Goal: Information Seeking & Learning: Learn about a topic

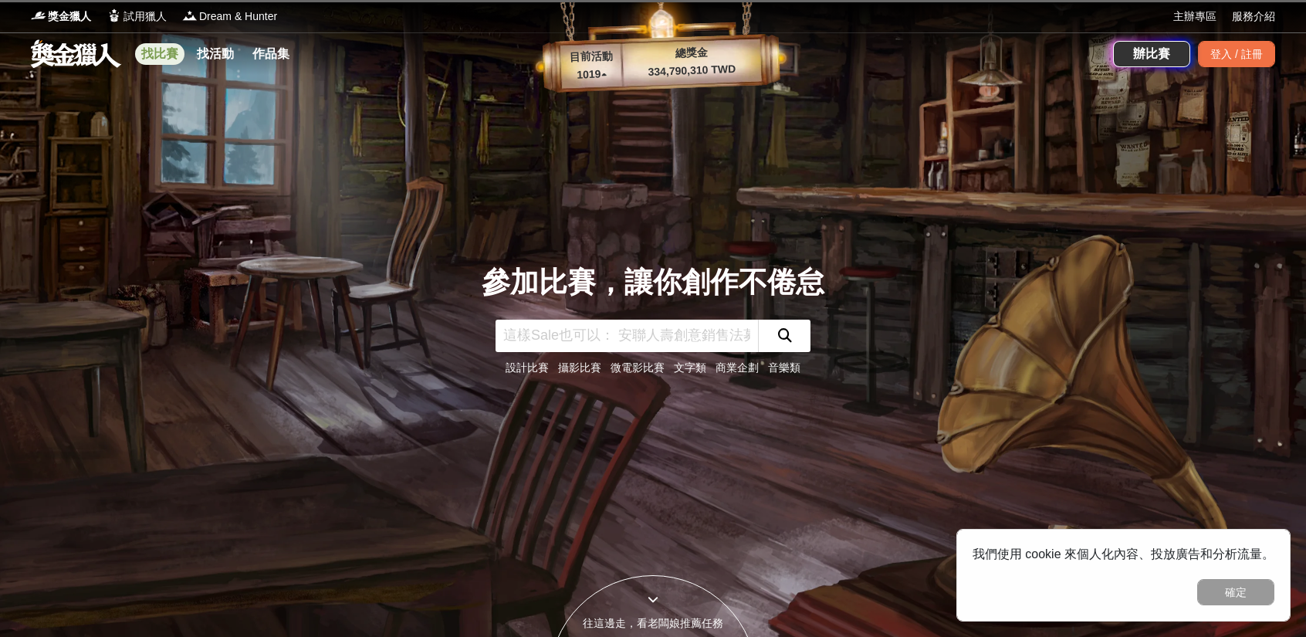
click at [151, 60] on link "找比賽" at bounding box center [159, 54] width 49 height 22
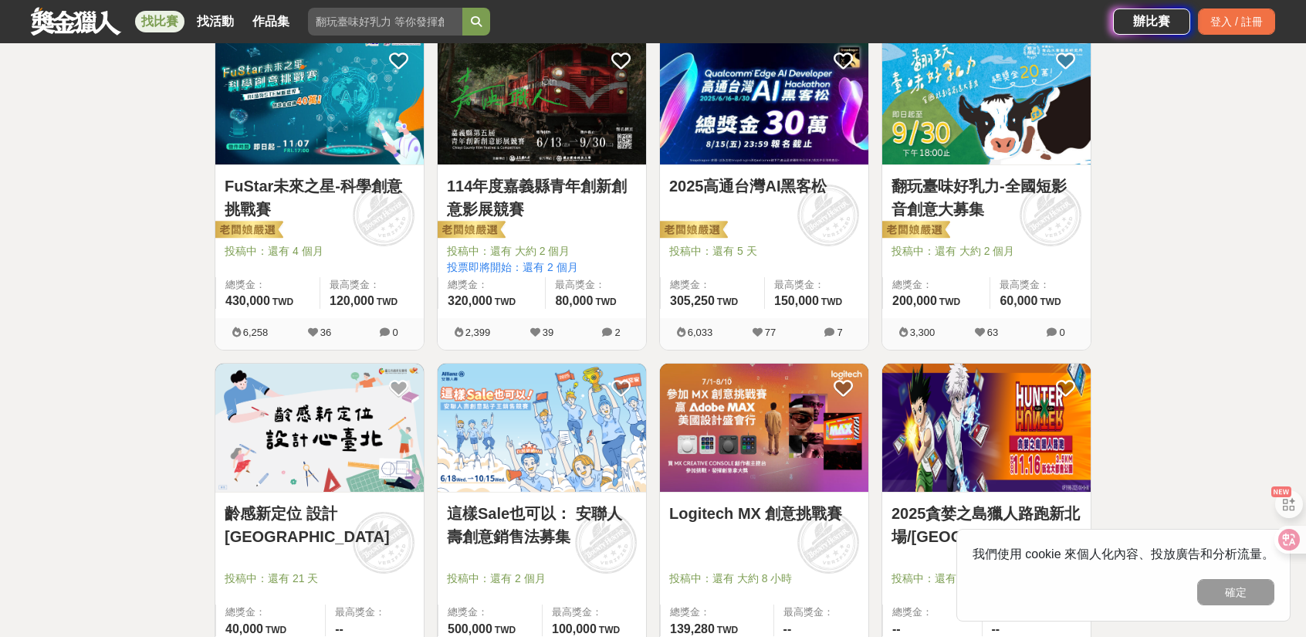
scroll to position [463, 0]
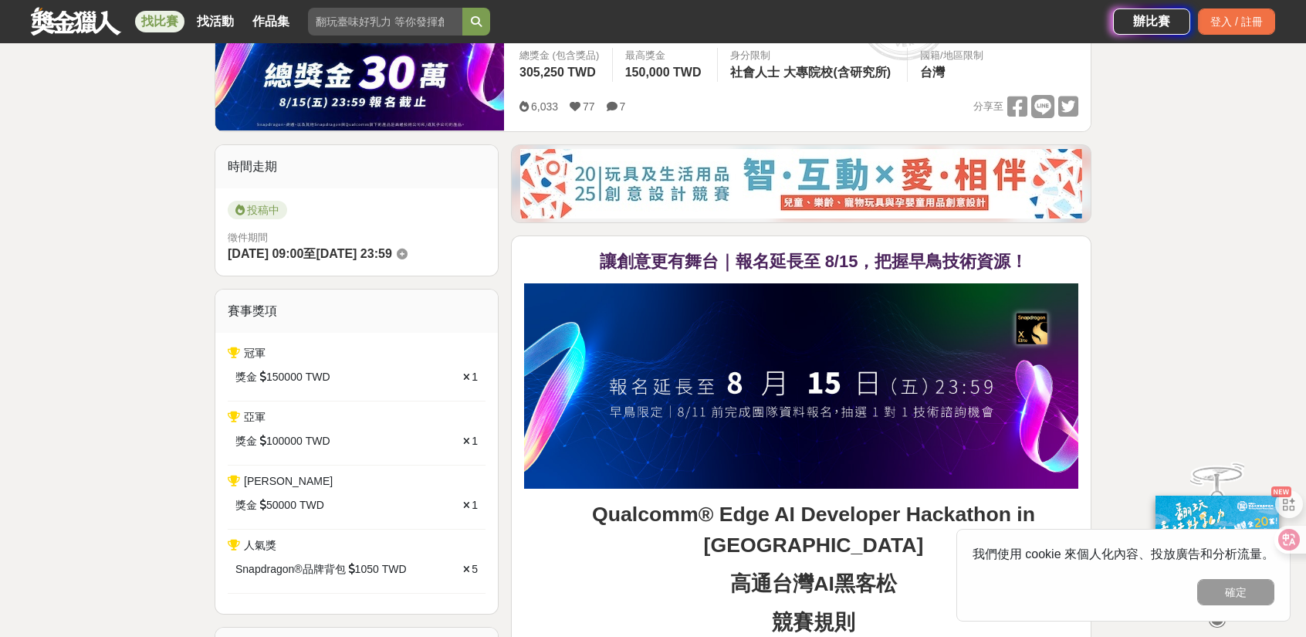
scroll to position [463, 0]
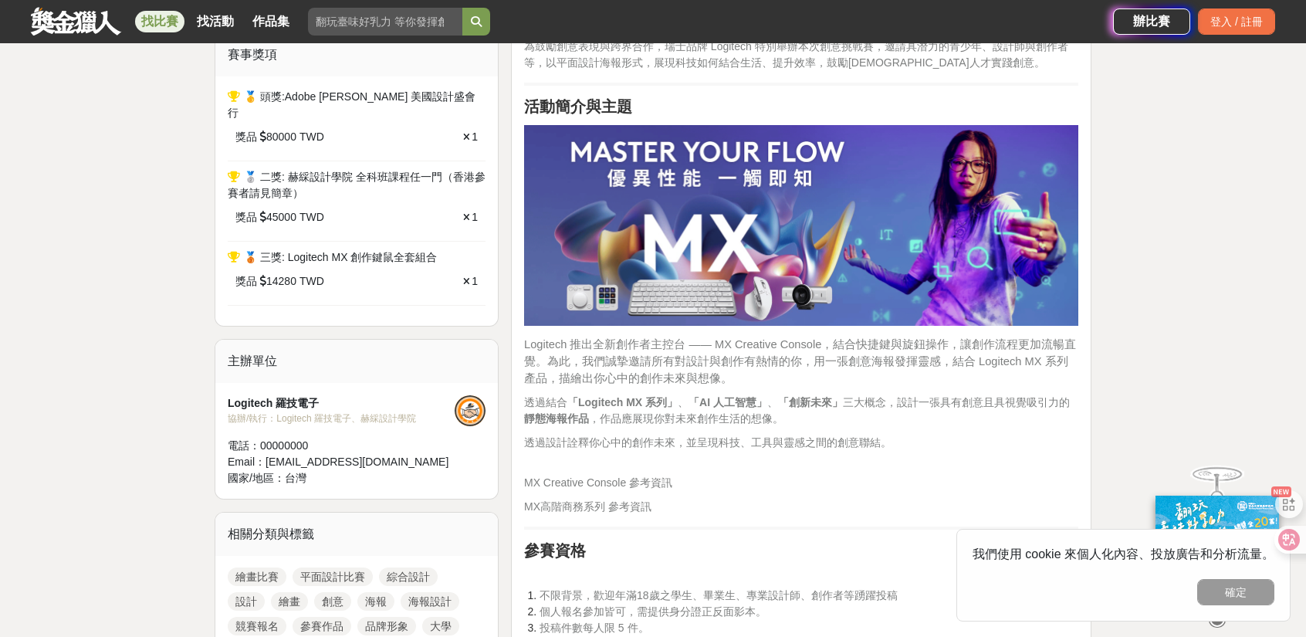
scroll to position [772, 0]
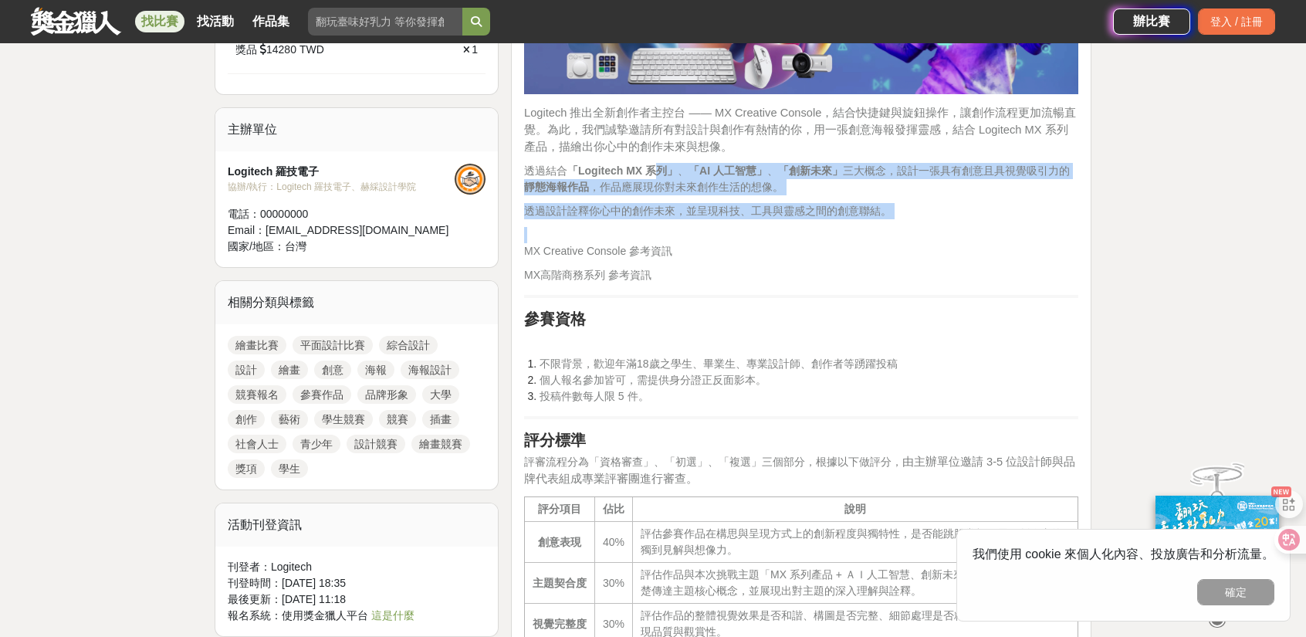
drag, startPoint x: 658, startPoint y: 172, endPoint x: 933, endPoint y: 239, distance: 282.9
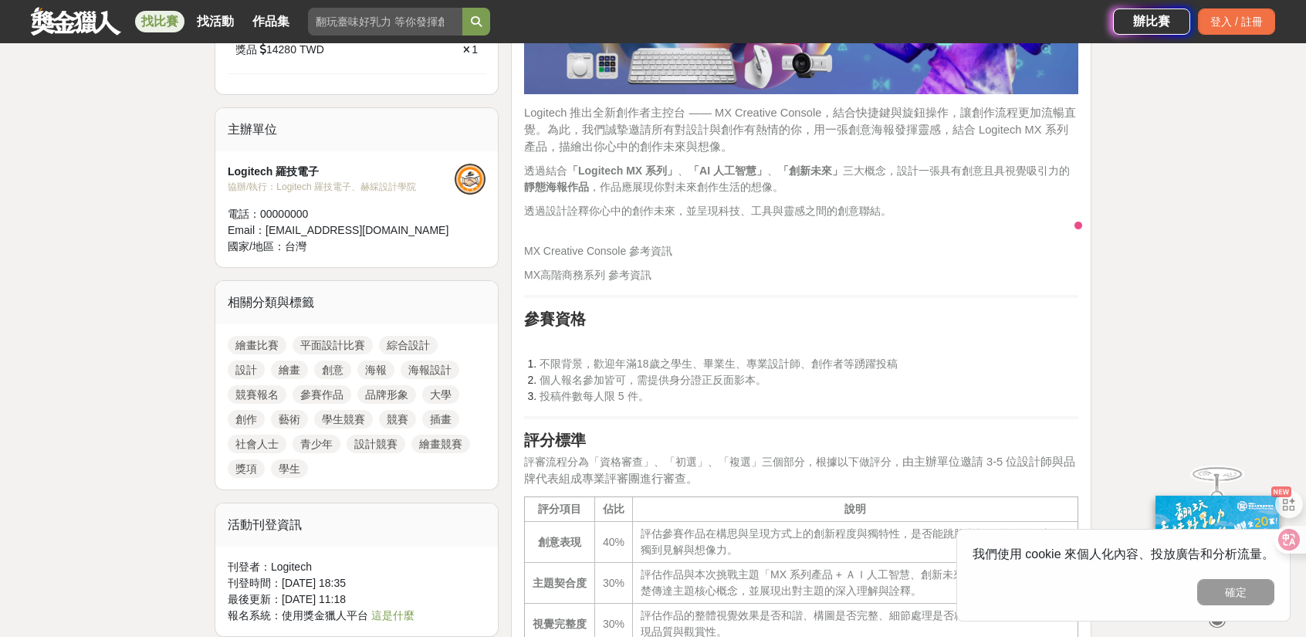
click at [1004, 246] on p "MX Creative Console 參考資訊" at bounding box center [801, 243] width 554 height 32
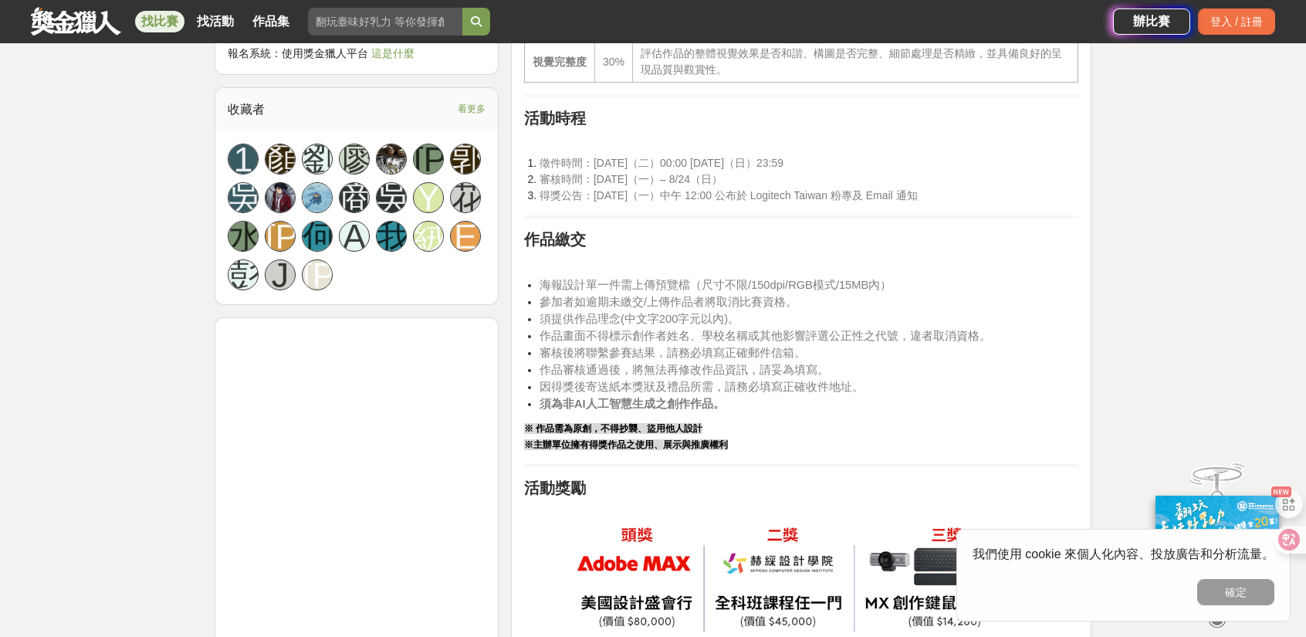
scroll to position [1390, 0]
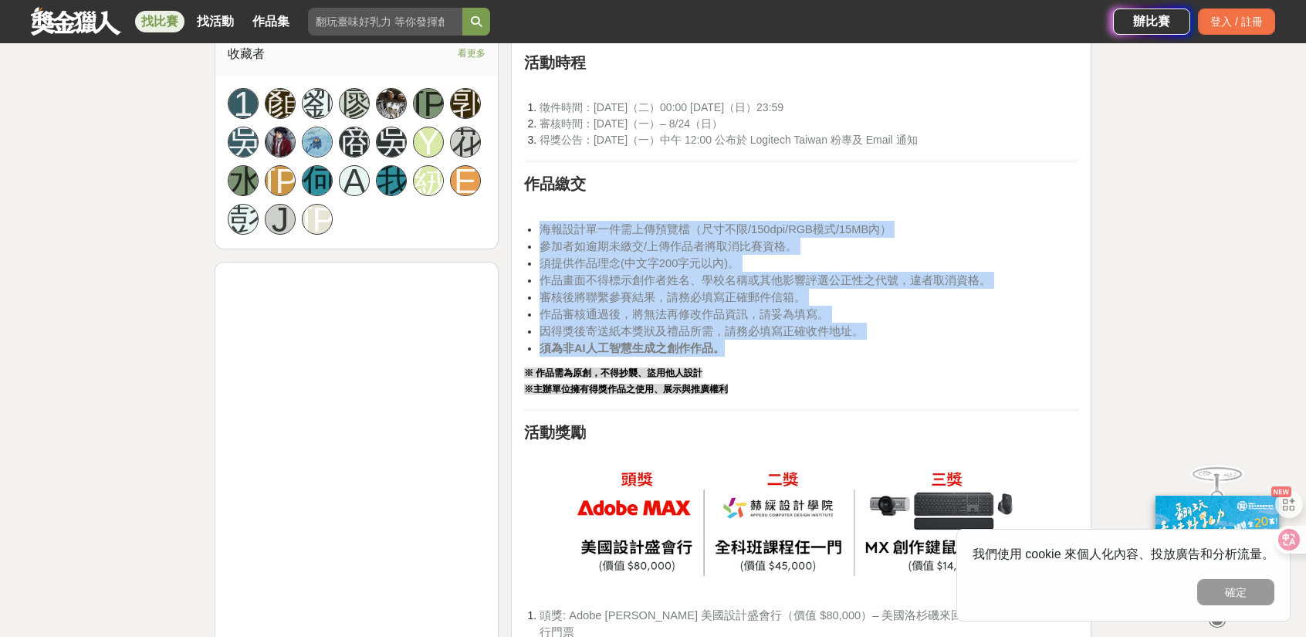
drag, startPoint x: 540, startPoint y: 228, endPoint x: 879, endPoint y: 355, distance: 361.3
click at [879, 355] on ul "海報設計單一件需上傳預覽檔（尺寸不限/150dpi/RGB模式/15MB內） 參加者如逾期未繳交/上傳作品者將取消比賽資格。 須提供作品理念(中文字200字元…" at bounding box center [801, 289] width 554 height 136
click at [967, 336] on li "因得獎後寄送紙本獎狀及禮品所需，請務必填寫正確收件地址。" at bounding box center [809, 331] width 539 height 17
drag, startPoint x: 562, startPoint y: 234, endPoint x: 897, endPoint y: 338, distance: 350.9
click at [897, 338] on ul "海報設計單一件需上傳預覽檔（尺寸不限/150dpi/RGB模式/15MB內） 參加者如逾期未繳交/上傳作品者將取消比賽資格。 須提供作品理念(中文字200字元…" at bounding box center [801, 289] width 554 height 136
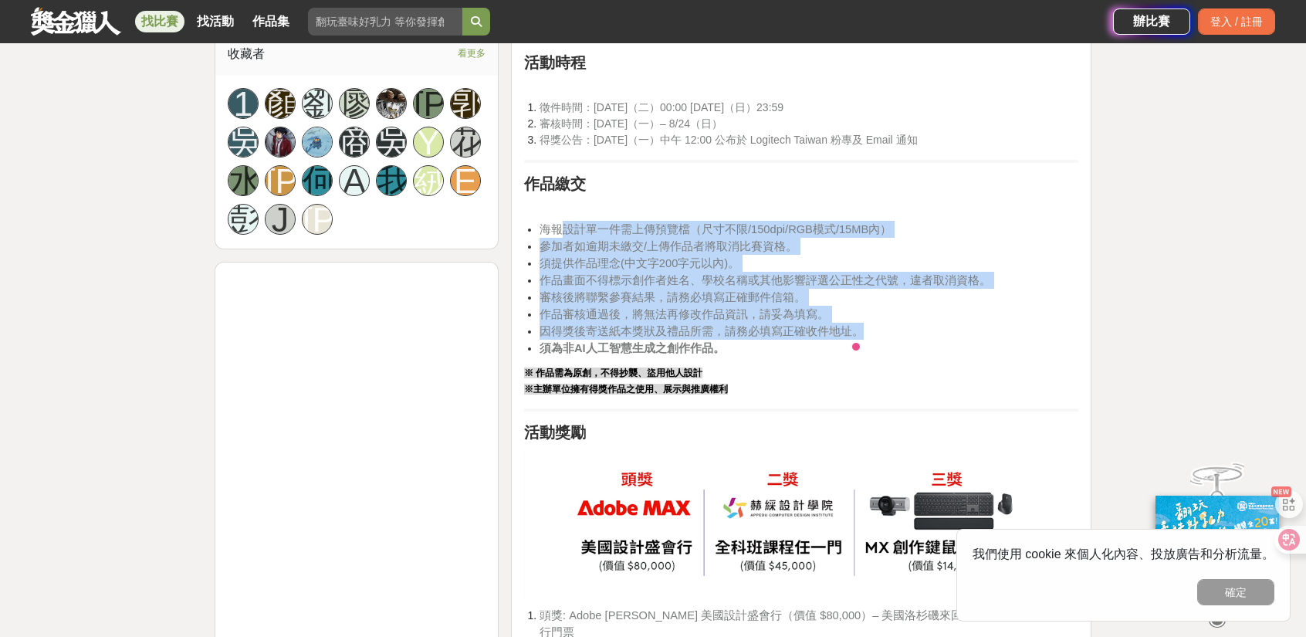
click at [1003, 330] on li "因得獎後寄送紙本獎狀及禮品所需，請務必填寫正確收件地址。" at bounding box center [809, 331] width 539 height 17
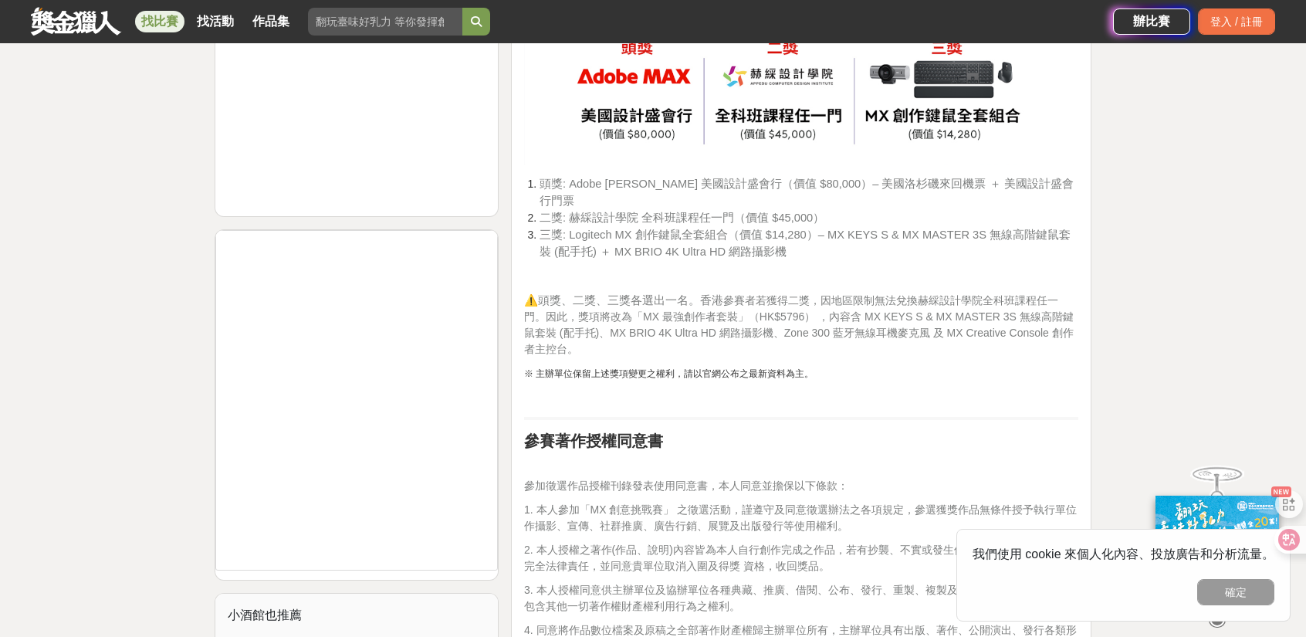
scroll to position [1621, 0]
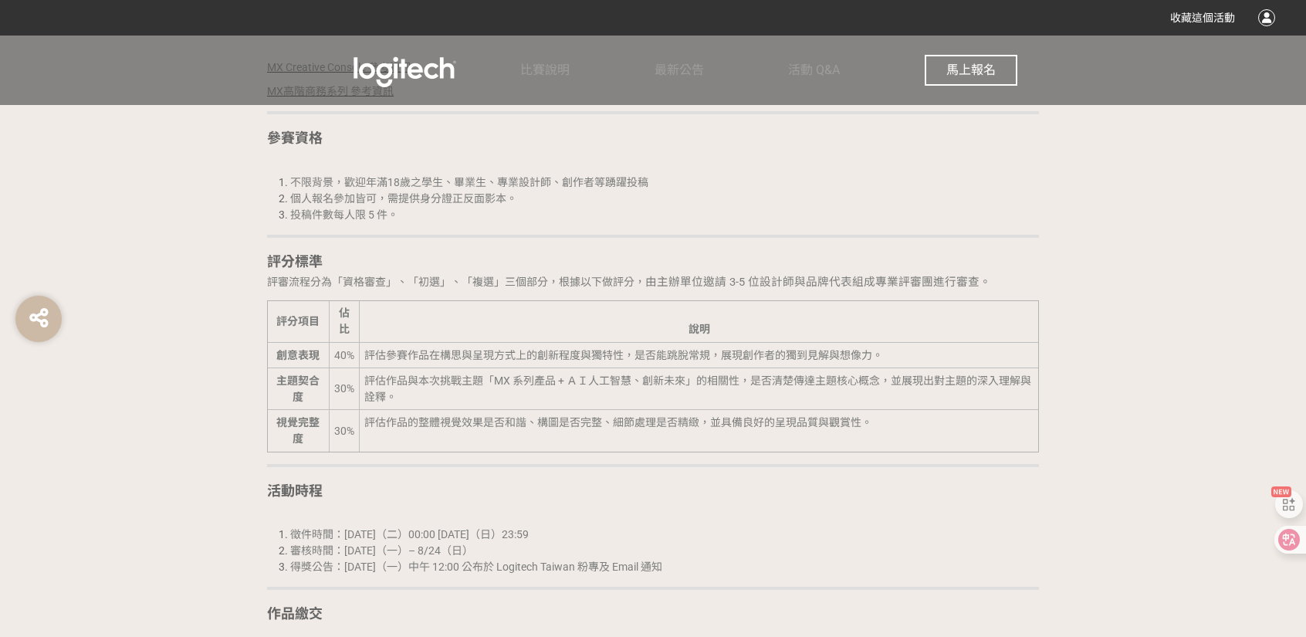
scroll to position [1698, 0]
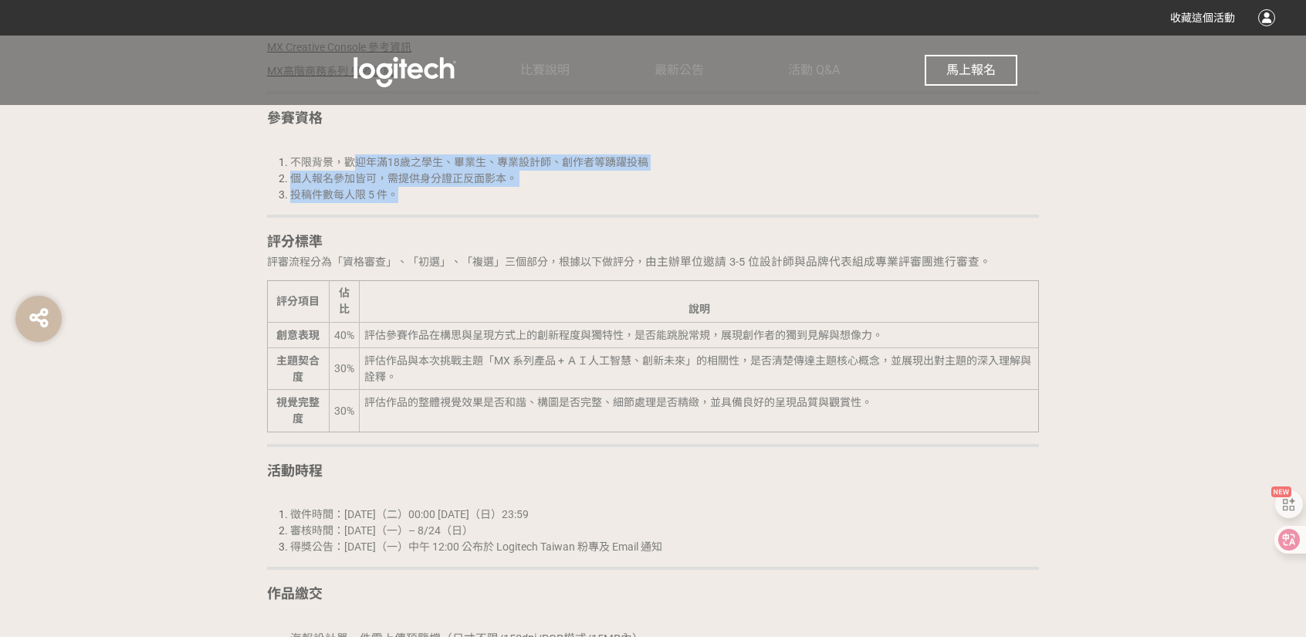
drag, startPoint x: 350, startPoint y: 166, endPoint x: 459, endPoint y: 200, distance: 113.3
click at [459, 200] on ol "不限背景，歡迎年滿18歲之學生、畢業生、專業設計師、創作者等踴躍投稿 個人報名參加皆可，需提供身分證正反面影本。 投稿件數每人限 5 件。" at bounding box center [653, 178] width 772 height 49
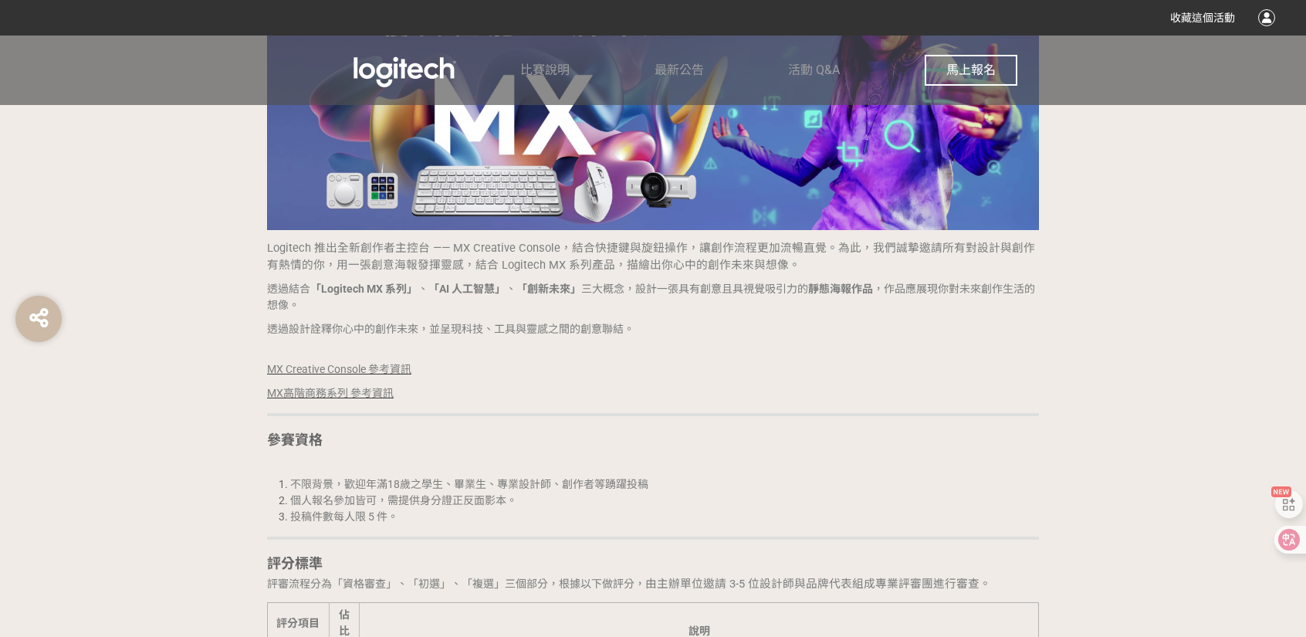
scroll to position [883, 0]
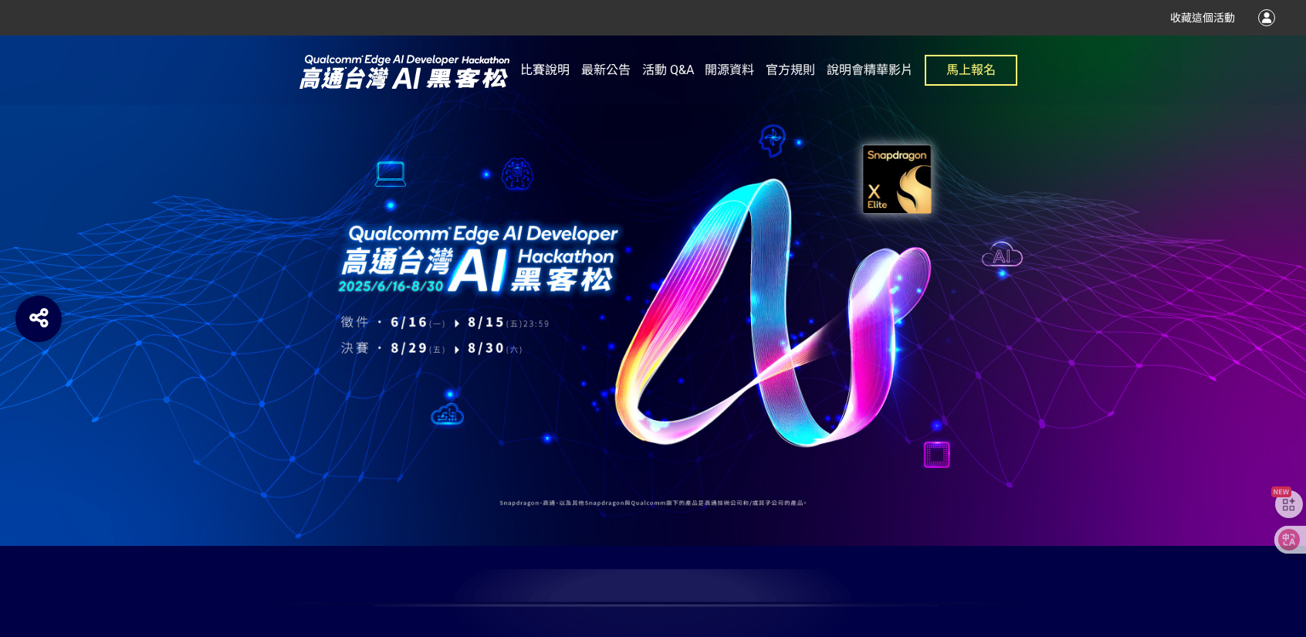
click at [553, 73] on span "比賽說明" at bounding box center [544, 70] width 49 height 15
click at [560, 67] on span "比賽說明" at bounding box center [544, 70] width 49 height 15
